Goal: Task Accomplishment & Management: Manage account settings

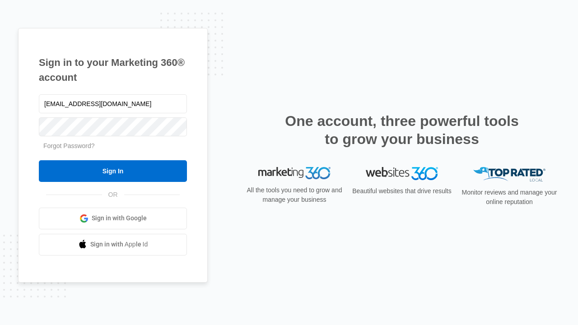
type input "[EMAIL_ADDRESS][DOMAIN_NAME]"
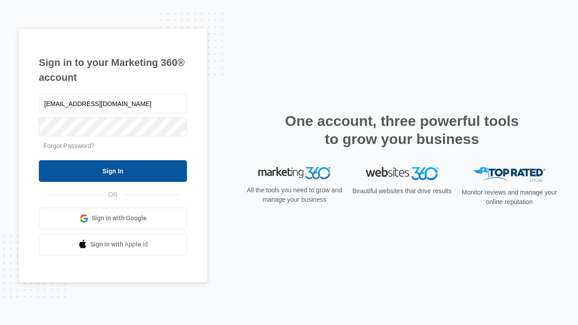
click at [113, 171] on input "Sign In" at bounding box center [113, 171] width 148 height 22
